Goal: Find specific page/section: Find specific page/section

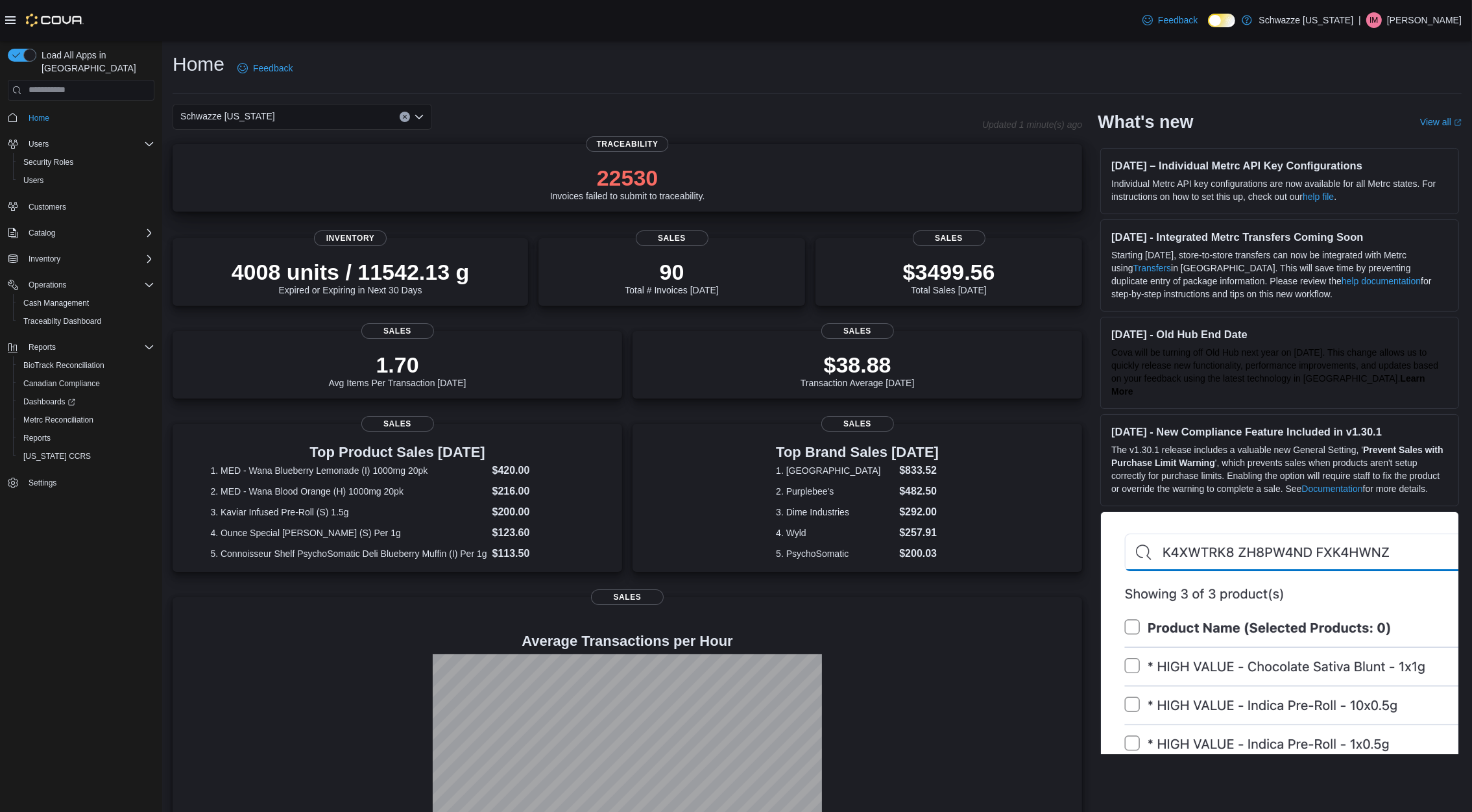
click at [642, 183] on p "22530" at bounding box center [628, 177] width 155 height 26
